Goal: Register for event/course

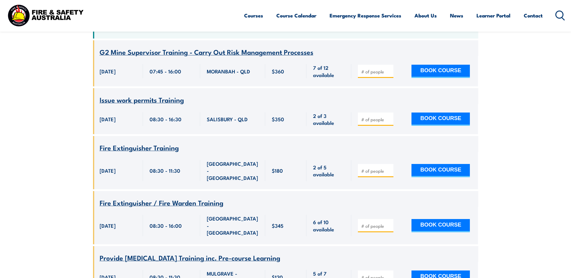
scroll to position [90, 0]
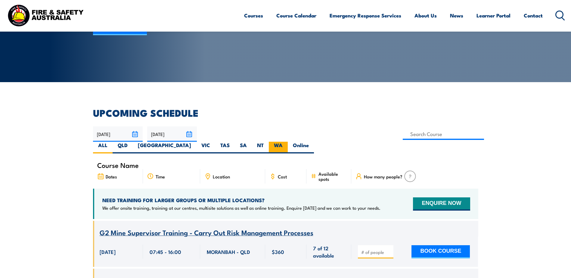
click at [288, 142] on label "WA" at bounding box center [278, 148] width 19 height 12
click at [287, 142] on input "WA" at bounding box center [285, 144] width 4 height 4
radio input "true"
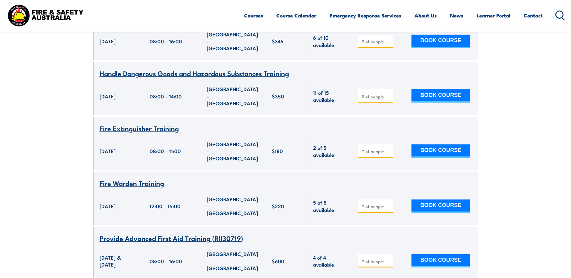
scroll to position [1673, 0]
